Goal: Task Accomplishment & Management: Manage account settings

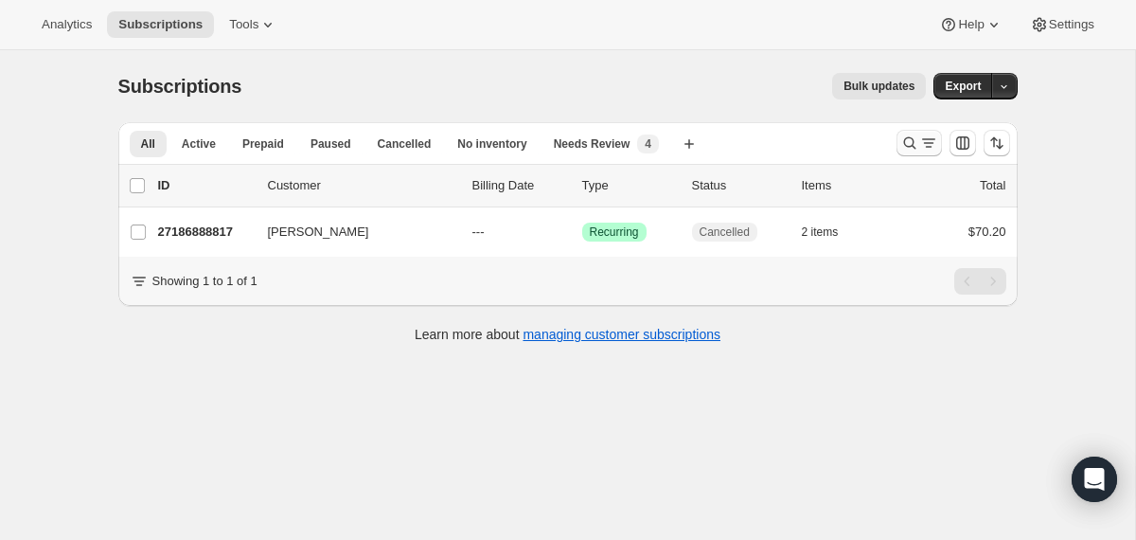
click at [912, 138] on icon "Search and filter results" at bounding box center [909, 142] width 19 height 19
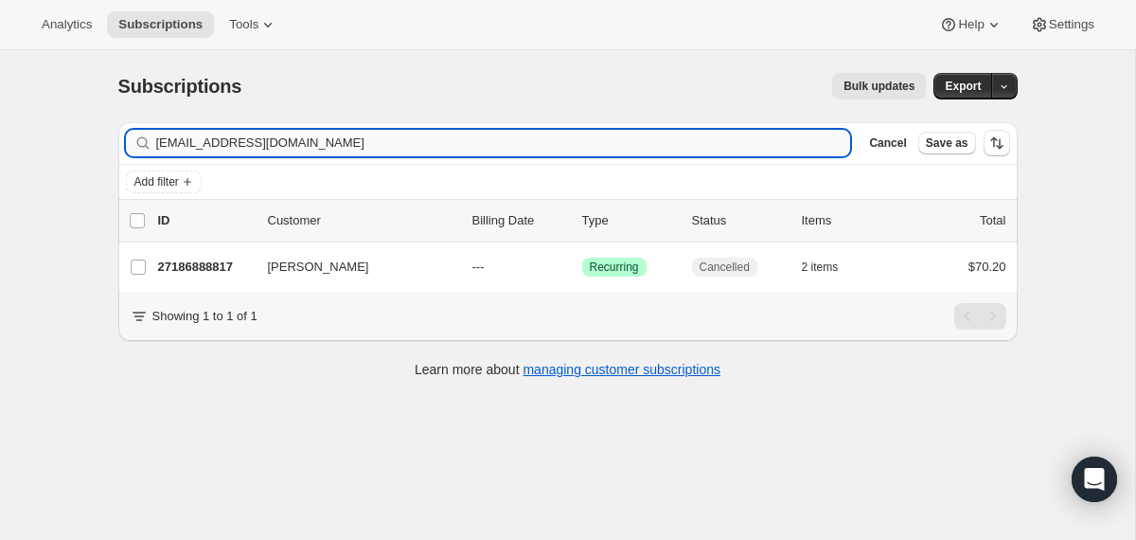
click at [620, 146] on input "[EMAIL_ADDRESS][DOMAIN_NAME]" at bounding box center [503, 143] width 695 height 27
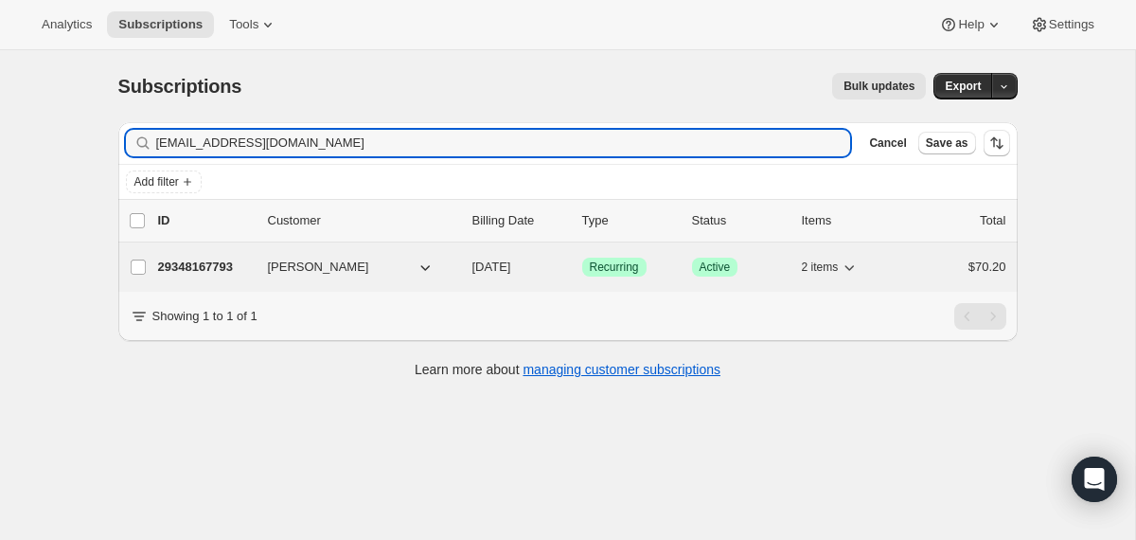
type input "[EMAIL_ADDRESS][DOMAIN_NAME]"
click at [463, 264] on div "29348167793 [PERSON_NAME] [DATE] Success Recurring Success Active 2 items $70.20" at bounding box center [582, 267] width 848 height 27
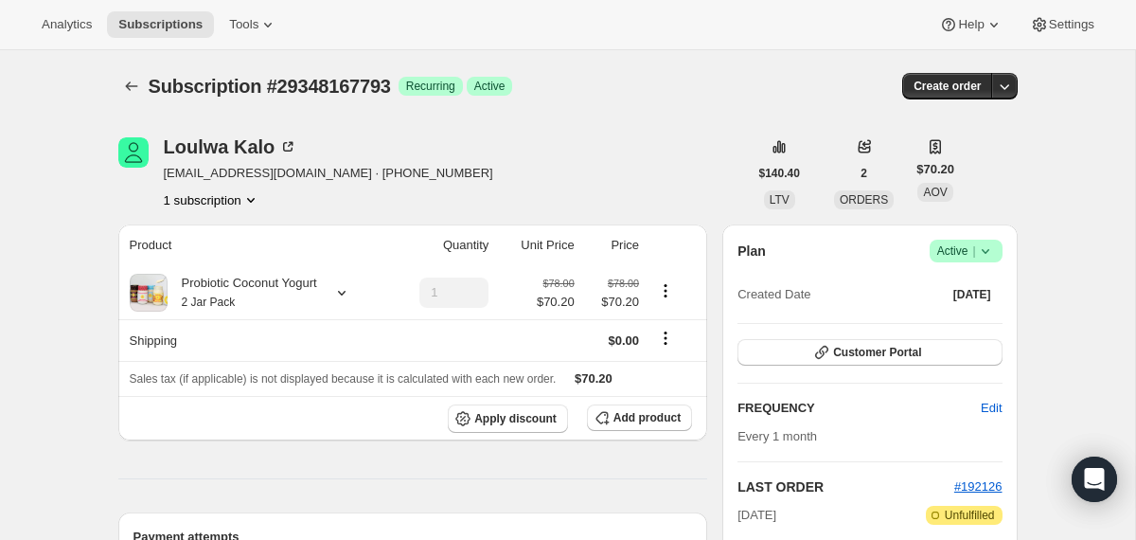
click at [987, 249] on icon at bounding box center [985, 250] width 19 height 19
click at [937, 319] on span "Cancel subscription" at bounding box center [958, 320] width 107 height 14
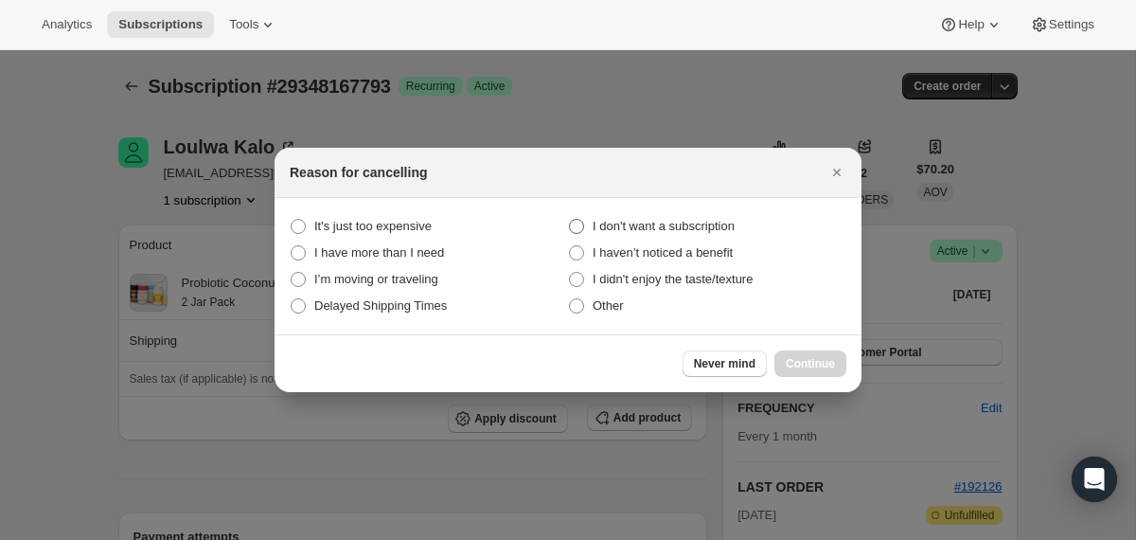
click at [700, 217] on span "I don't want a subscription" at bounding box center [664, 226] width 142 height 19
click at [570, 219] on subscription "I don't want a subscription" at bounding box center [569, 219] width 1 height 1
radio subscription "true"
click at [799, 351] on button "Continue" at bounding box center [810, 363] width 72 height 27
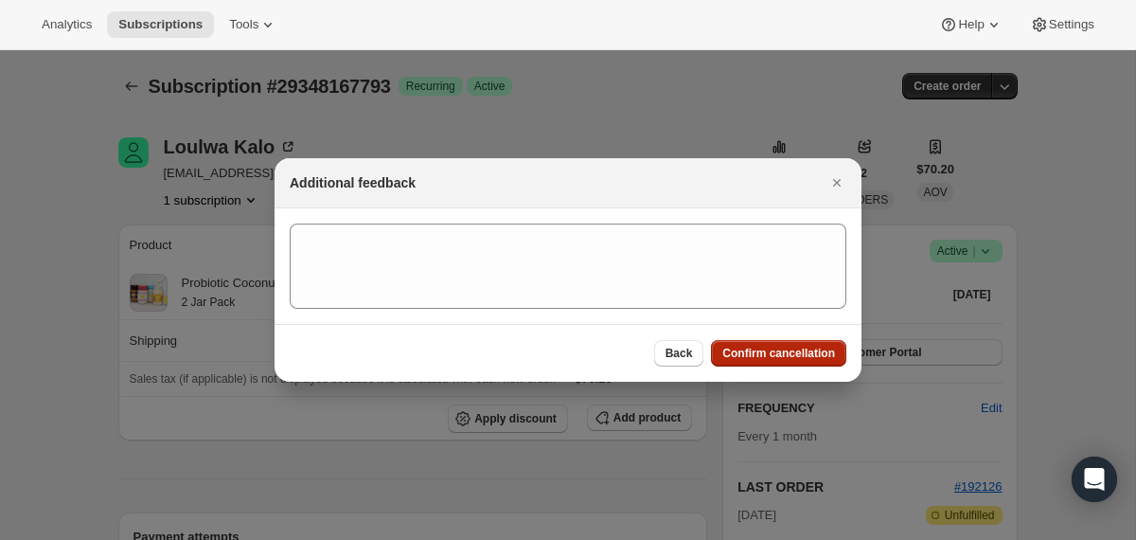
click at [799, 350] on span "Confirm cancellation" at bounding box center [778, 353] width 113 height 15
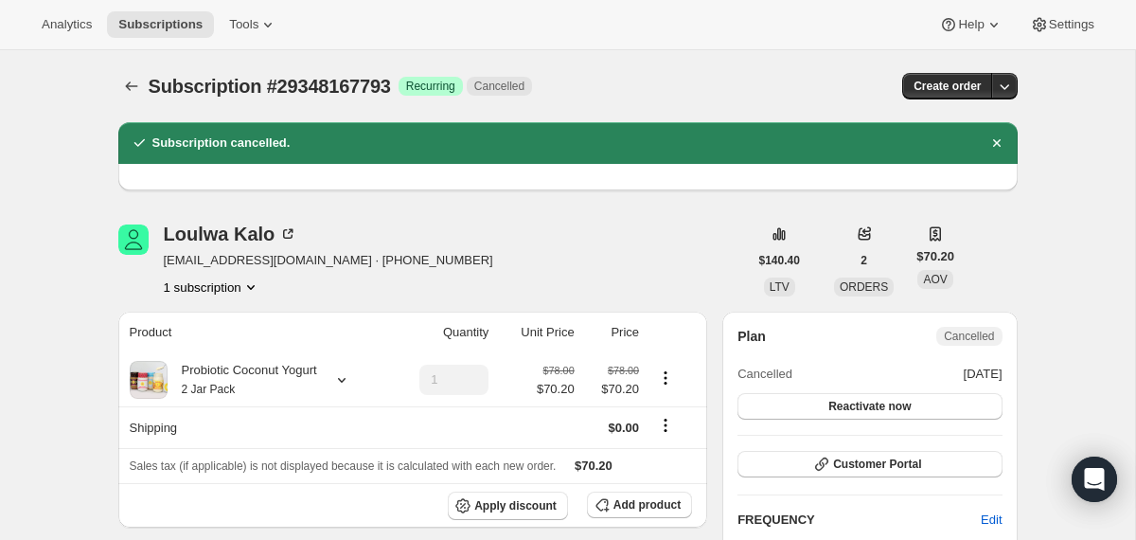
scroll to position [3, 0]
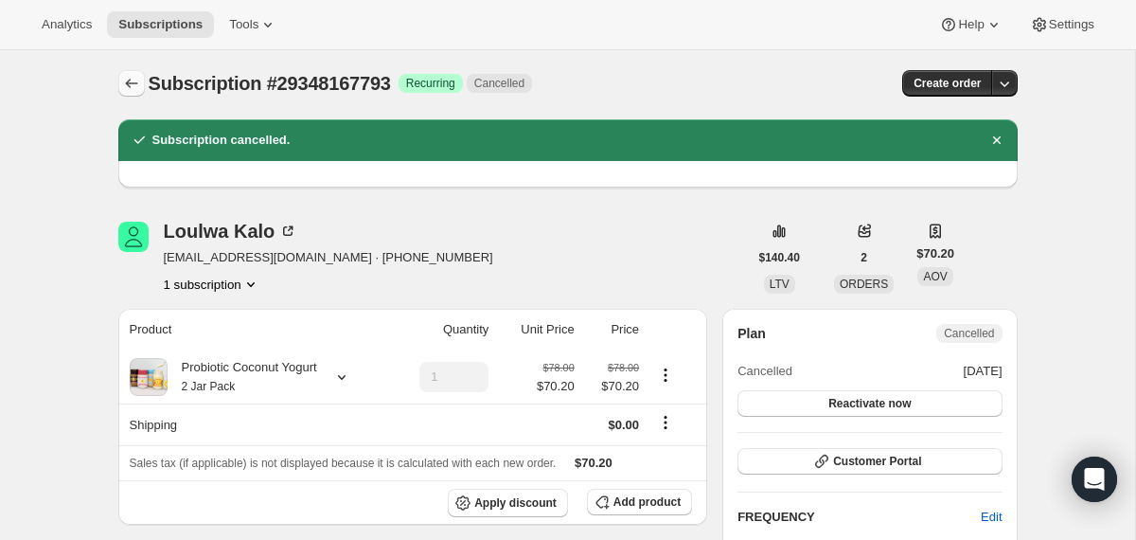
click at [125, 80] on icon "Subscriptions" at bounding box center [131, 83] width 19 height 19
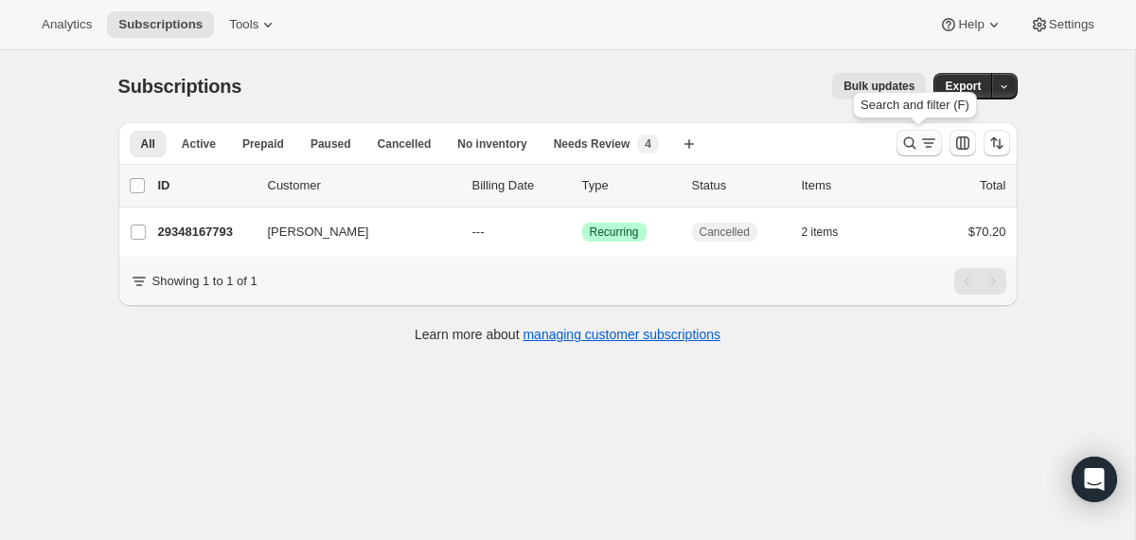
click at [914, 144] on icon "Search and filter results" at bounding box center [909, 142] width 19 height 19
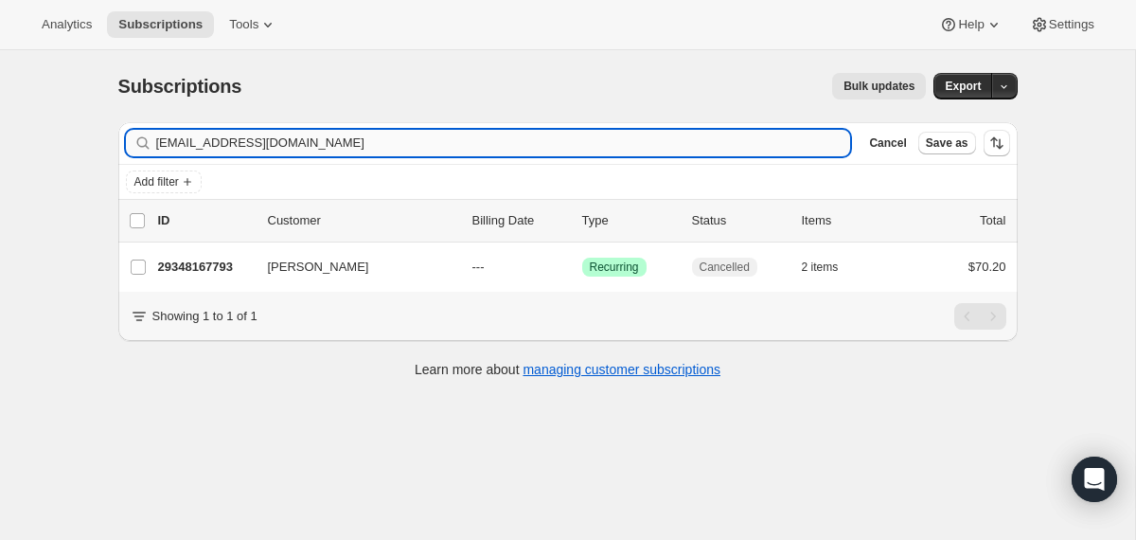
click at [654, 141] on input "[EMAIL_ADDRESS][DOMAIN_NAME]" at bounding box center [503, 143] width 695 height 27
type input "[EMAIL_ADDRESS][DOMAIN_NAME]"
click at [457, 268] on div "28151185521 [PERSON_NAME] [DATE] Success Recurring Success Active 2 items $70.20" at bounding box center [582, 267] width 848 height 27
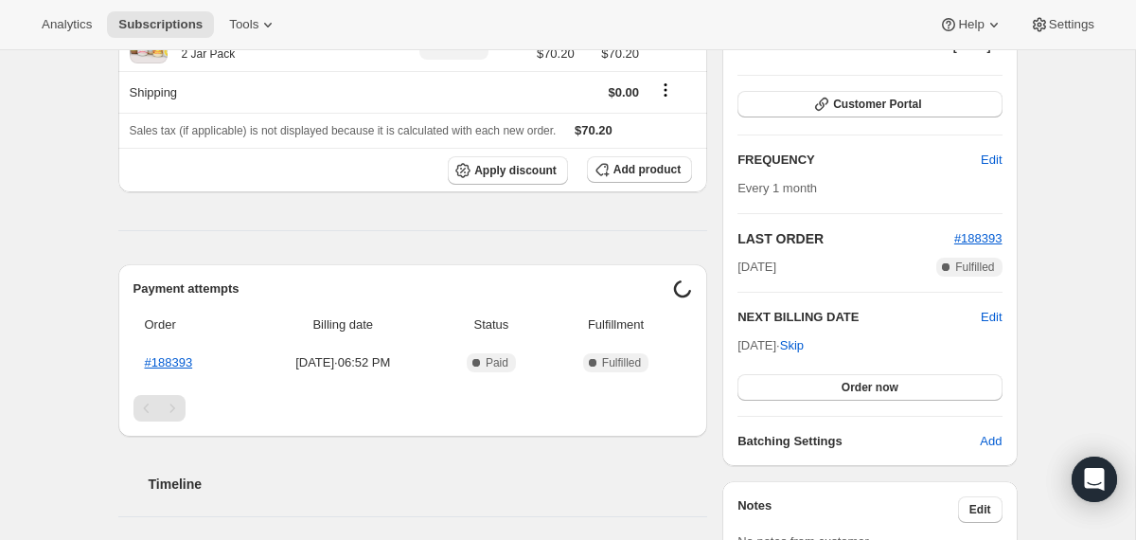
scroll to position [251, 0]
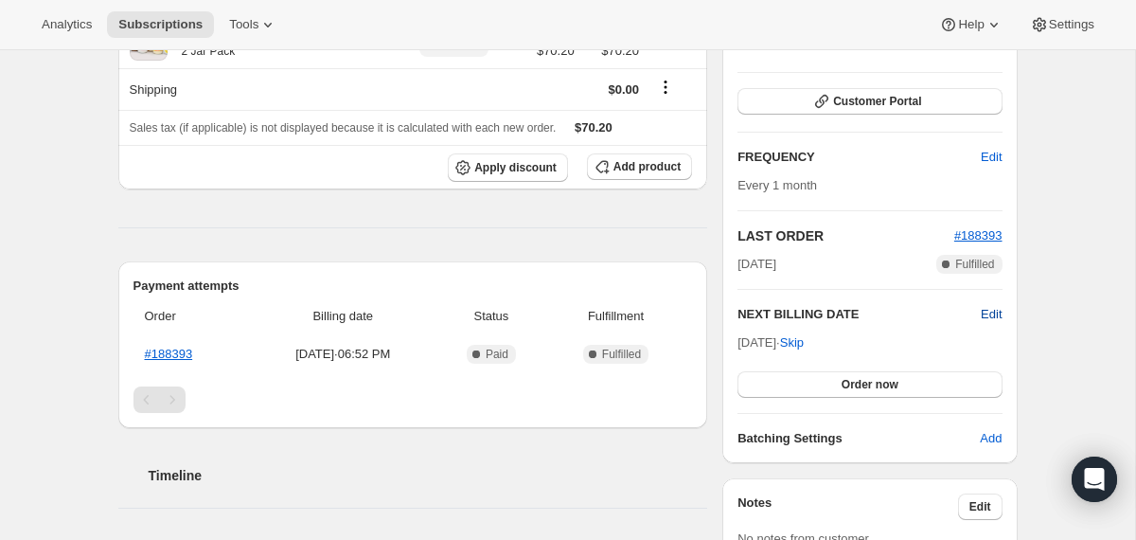
click at [991, 320] on span "Edit" at bounding box center [991, 314] width 21 height 19
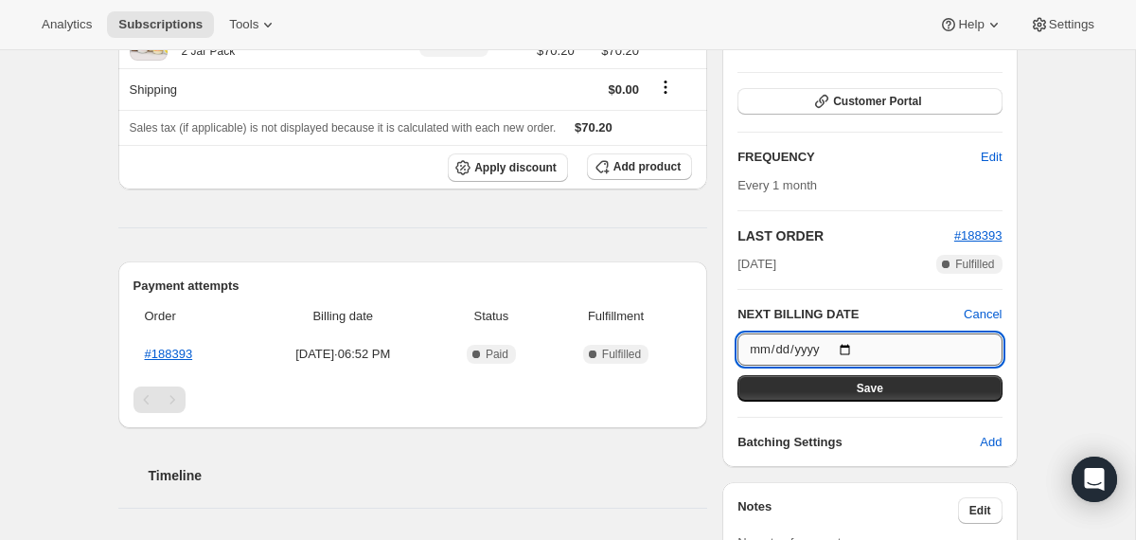
click at [856, 346] on input "[DATE]" at bounding box center [869, 349] width 264 height 32
type input "[DATE]"
click at [833, 385] on button "Save" at bounding box center [869, 388] width 264 height 27
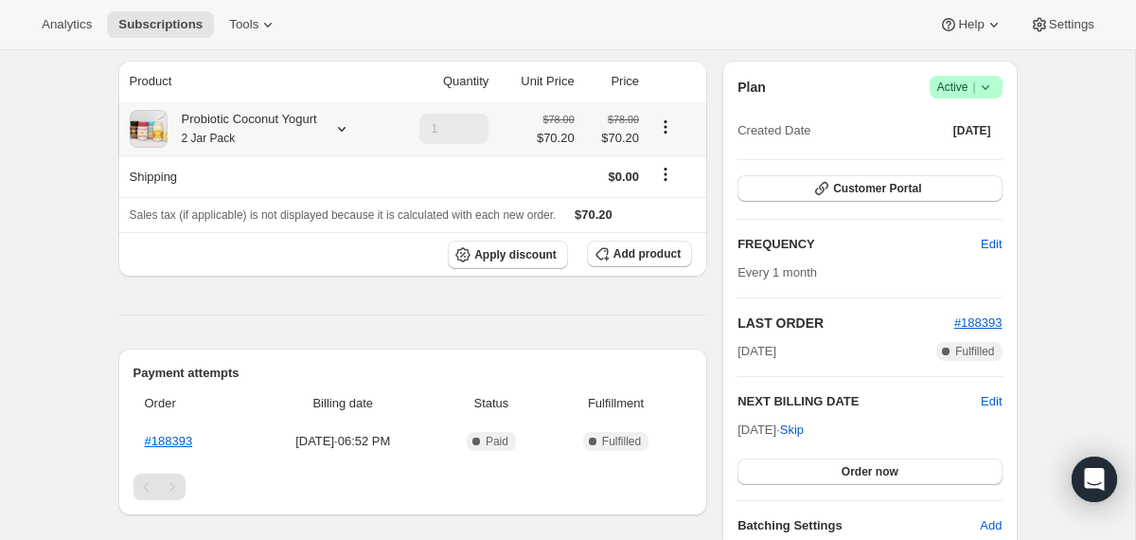
scroll to position [0, 0]
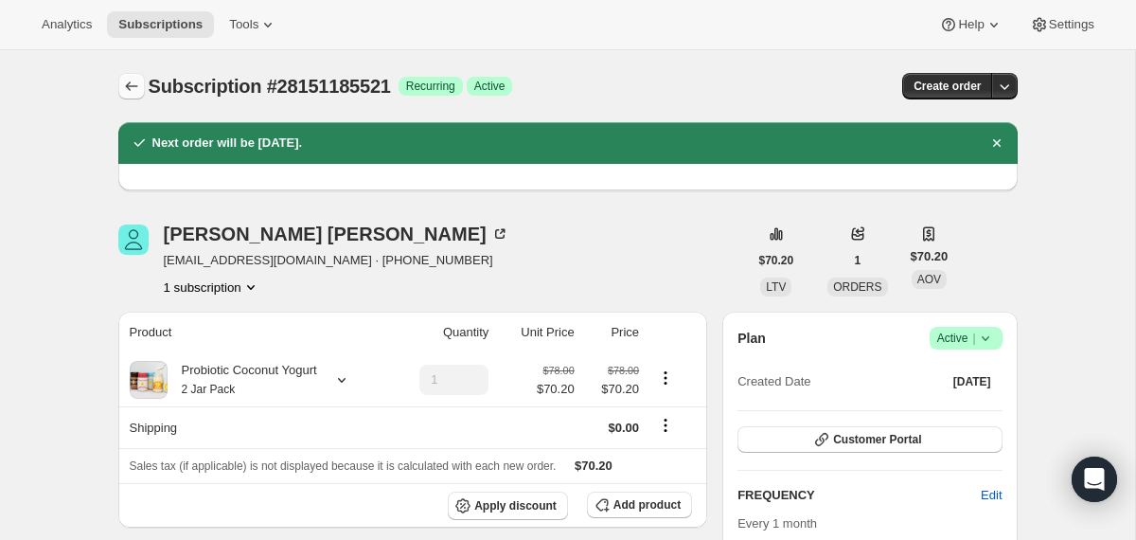
click at [133, 92] on icon "Subscriptions" at bounding box center [131, 86] width 19 height 19
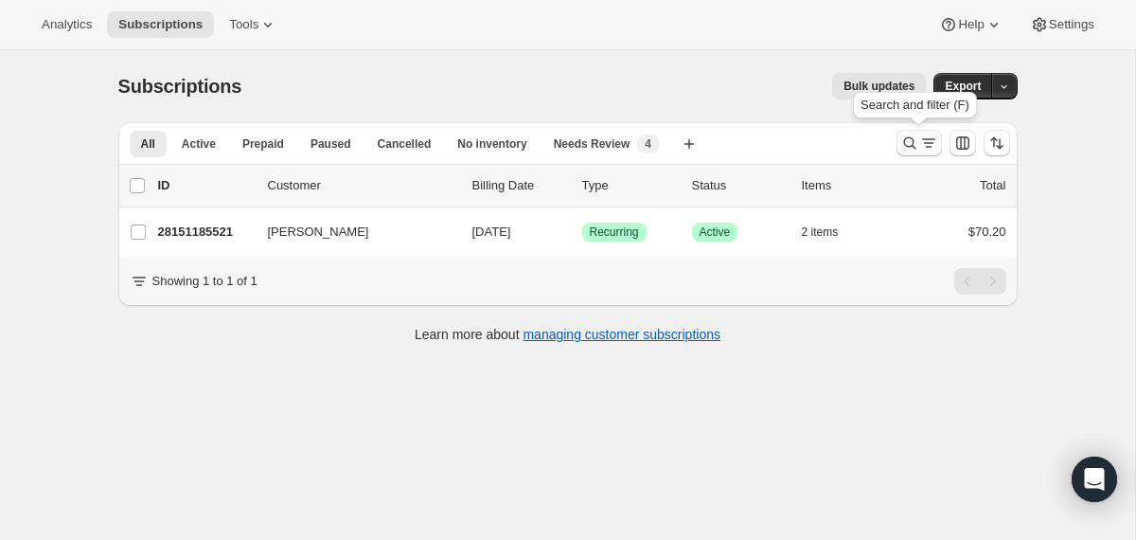
click at [907, 150] on icon "Search and filter results" at bounding box center [909, 142] width 19 height 19
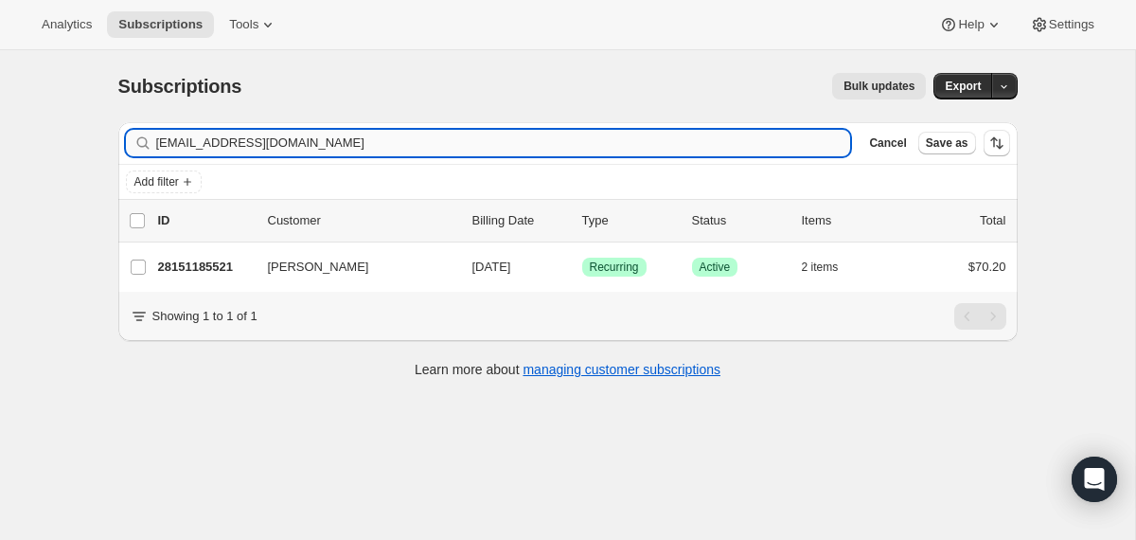
click at [700, 140] on input "[EMAIL_ADDRESS][DOMAIN_NAME]" at bounding box center [503, 143] width 695 height 27
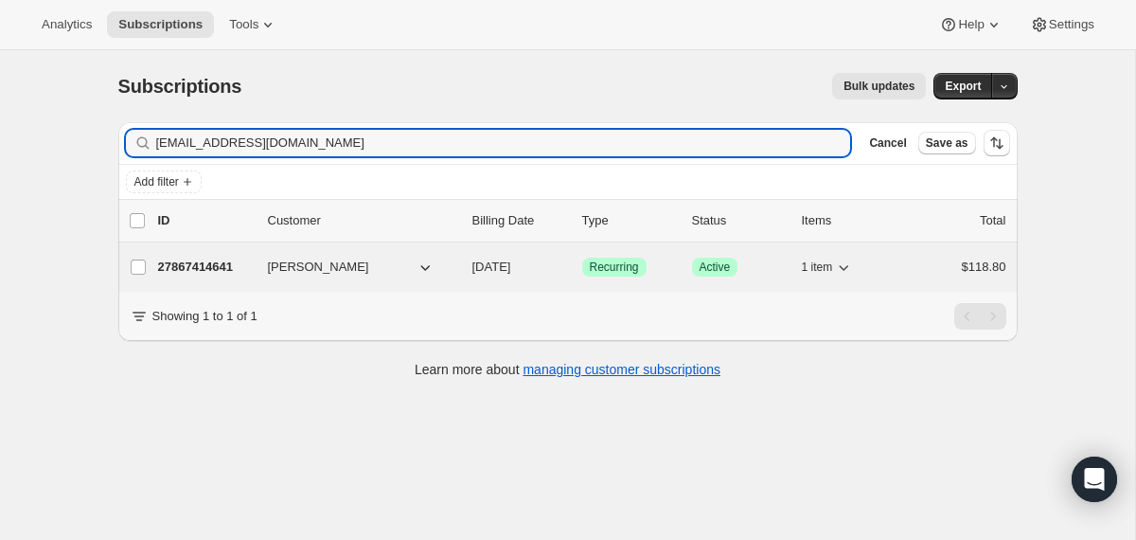
type input "[EMAIL_ADDRESS][DOMAIN_NAME]"
click at [471, 269] on div "27867414641 [PERSON_NAME] [DATE] Success Recurring Success Active 1 item $118.80" at bounding box center [582, 267] width 848 height 27
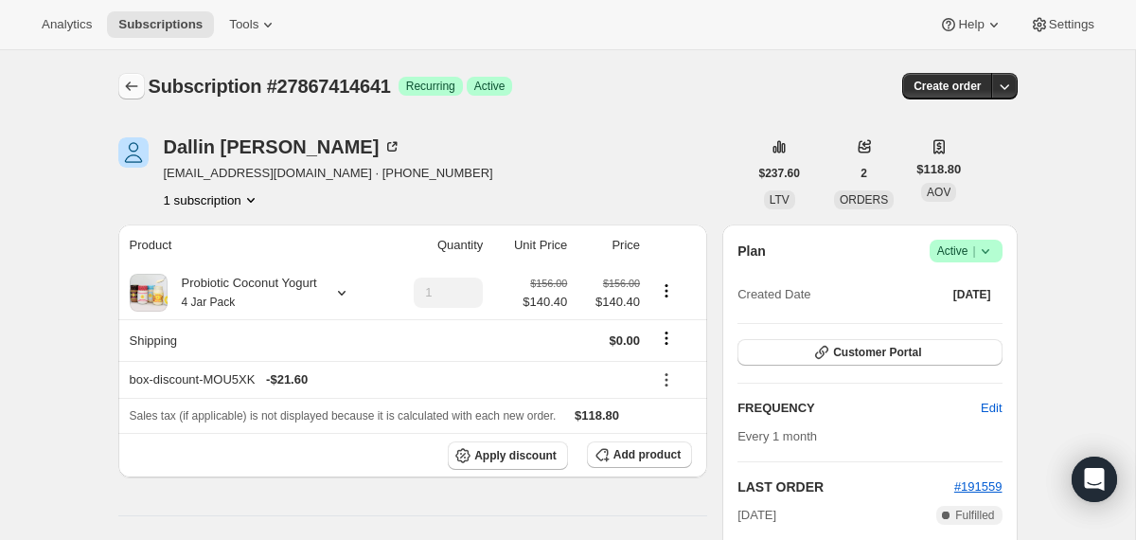
click at [130, 80] on icon "Subscriptions" at bounding box center [131, 86] width 19 height 19
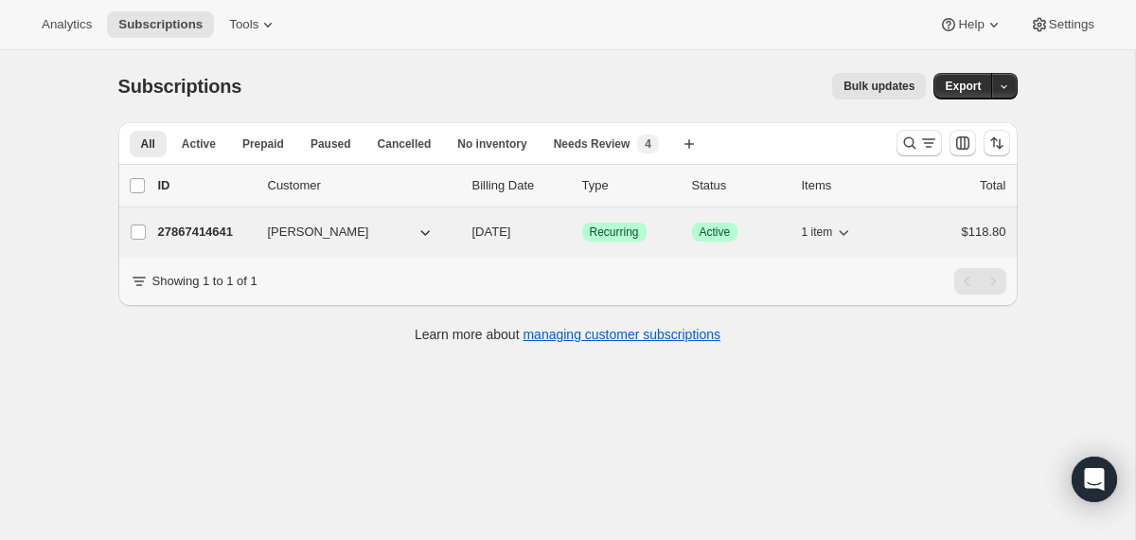
click at [463, 232] on div "27867414641 [PERSON_NAME] [DATE] Success Recurring Success Active 1 item $118.80" at bounding box center [582, 232] width 848 height 27
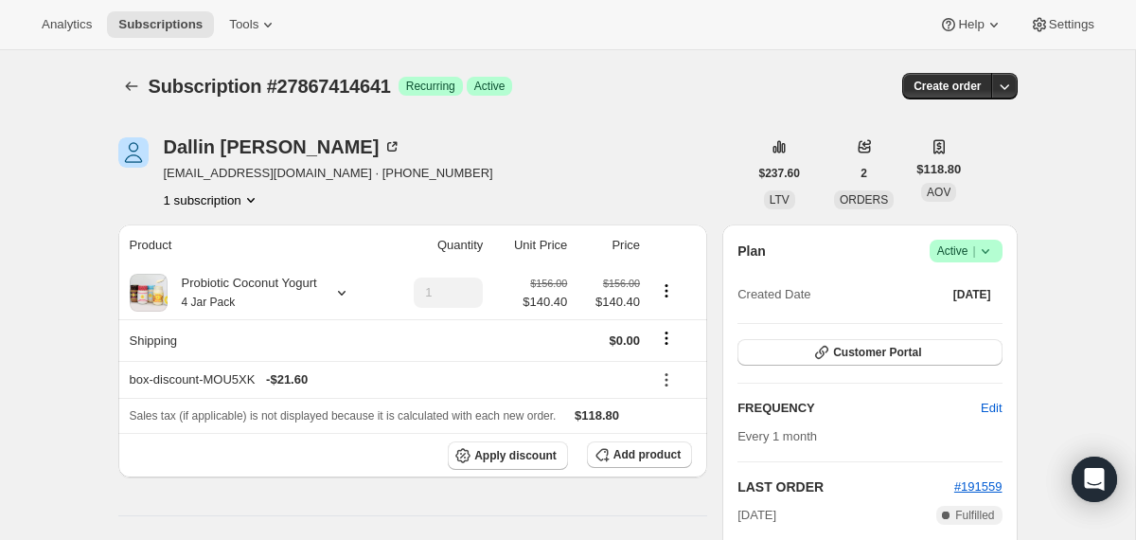
click at [988, 257] on icon at bounding box center [985, 250] width 19 height 19
click at [987, 330] on button "Cancel subscription" at bounding box center [958, 320] width 118 height 30
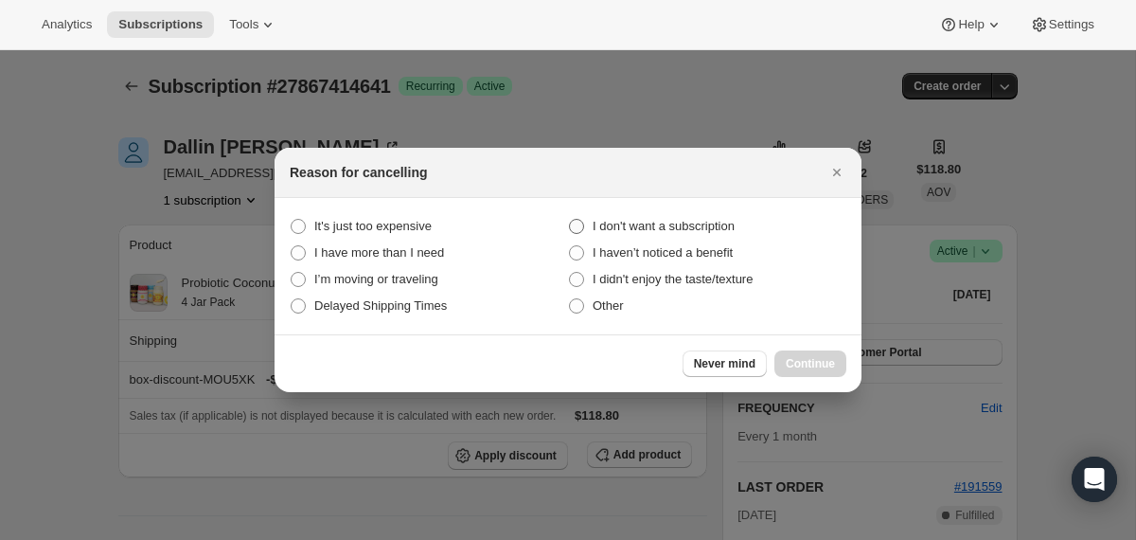
click at [679, 223] on span "I don't want a subscription" at bounding box center [664, 226] width 142 height 14
click at [570, 220] on subscription "I don't want a subscription" at bounding box center [569, 219] width 1 height 1
radio subscription "true"
click at [793, 365] on span "Continue" at bounding box center [810, 363] width 49 height 15
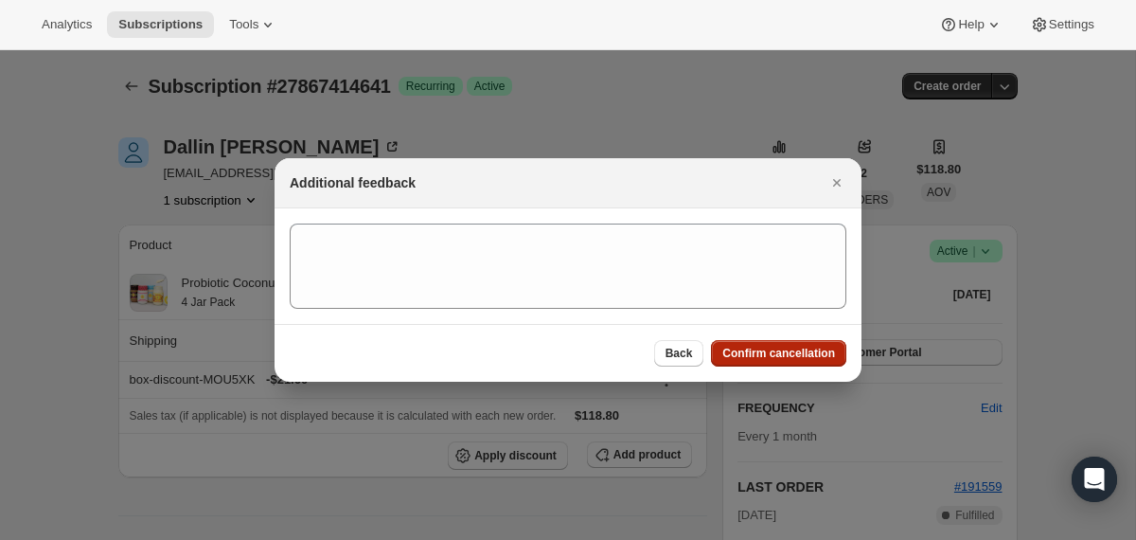
click at [790, 358] on span "Confirm cancellation" at bounding box center [778, 353] width 113 height 15
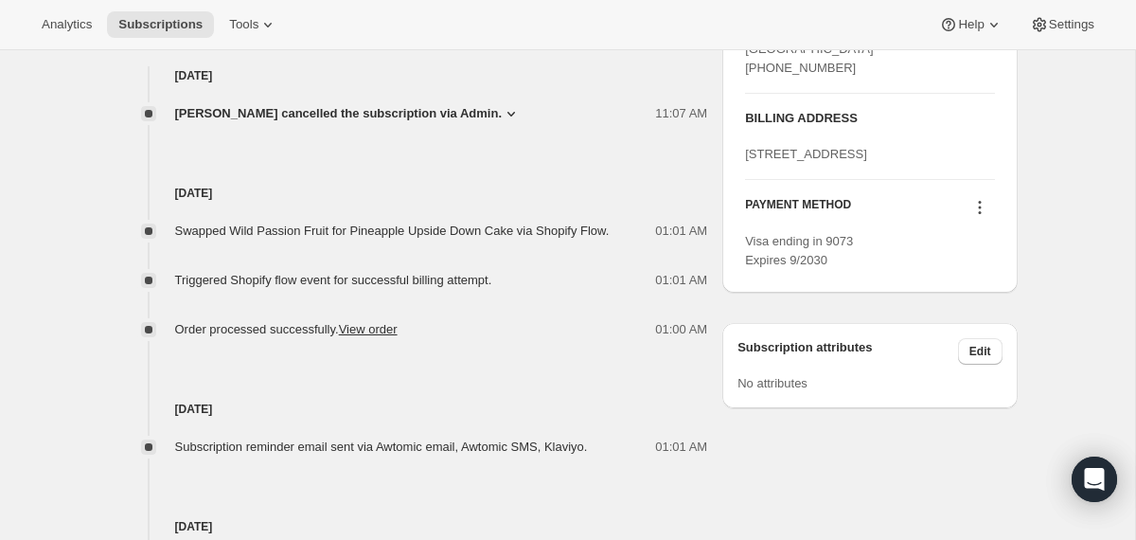
scroll to position [892, 0]
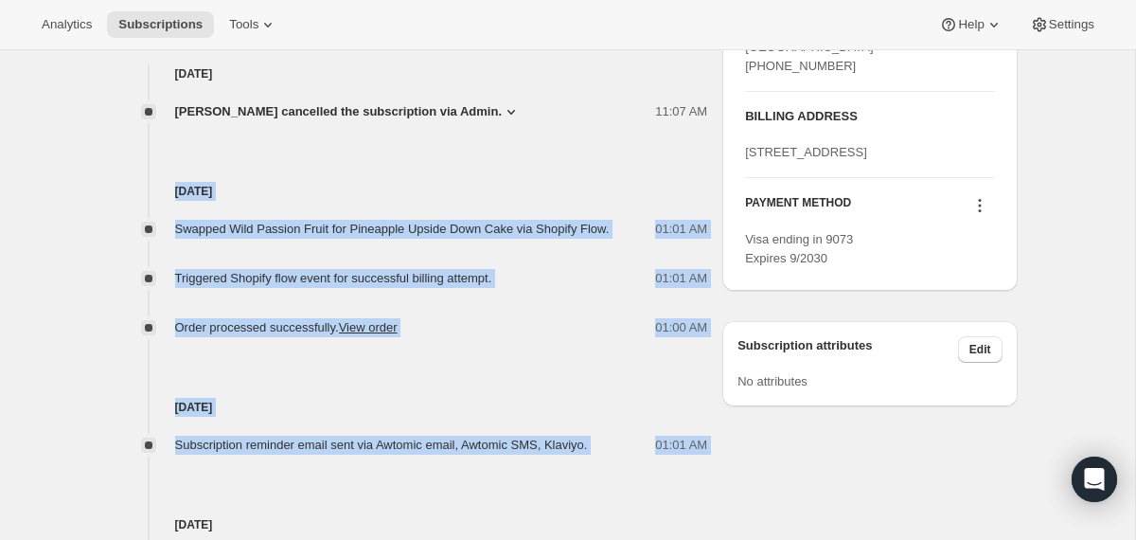
drag, startPoint x: 634, startPoint y: 457, endPoint x: 558, endPoint y: 176, distance: 291.4
click at [558, 176] on div "[DATE] [PERSON_NAME] cancelled the subscription via Admin. 11:07 AM I don't wan…" at bounding box center [413, 342] width 590 height 557
copy div "[DATE] Swapped Wild Passion Fruit for Pineapple Upside Down Cake via Shopify Fl…"
